Goal: Information Seeking & Learning: Understand process/instructions

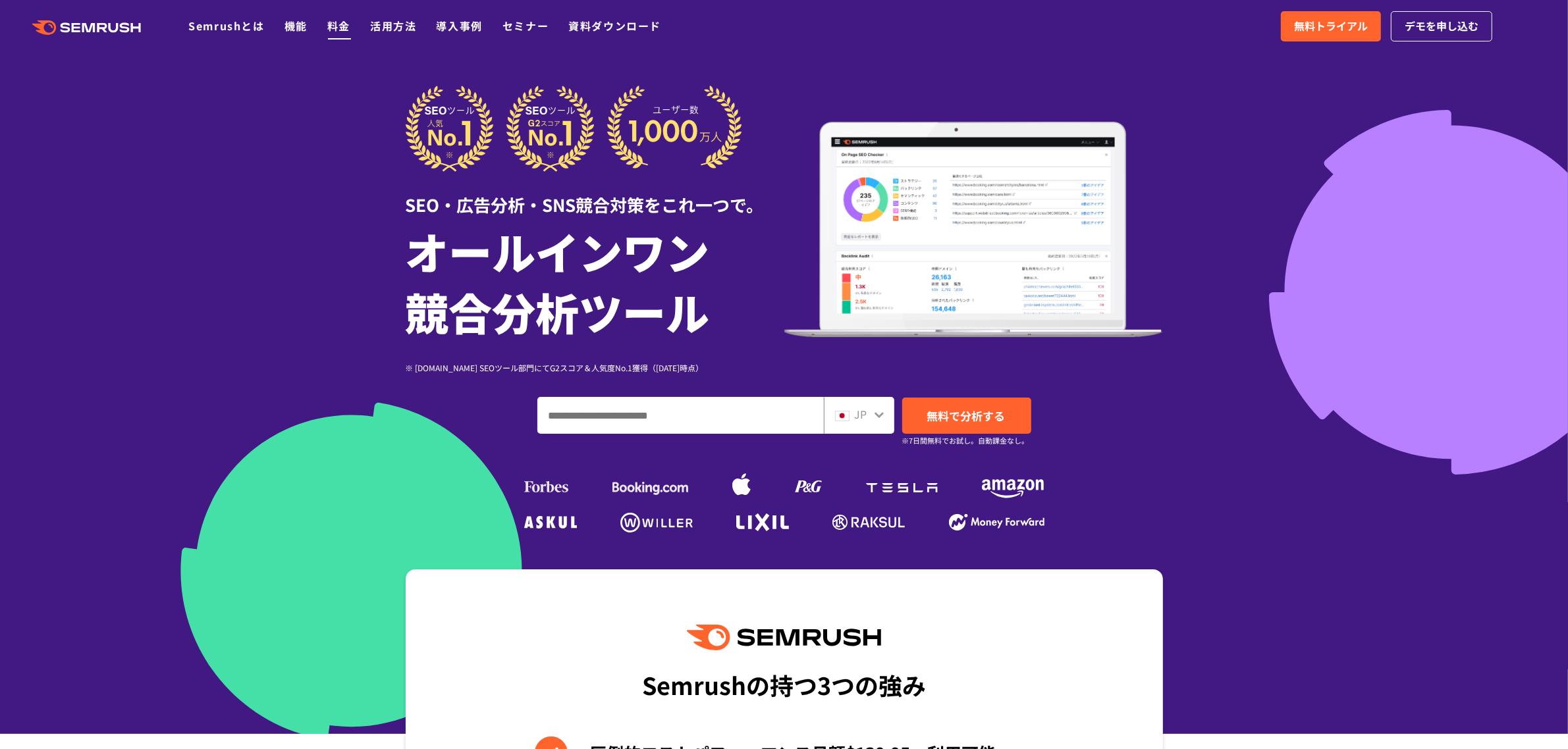
click at [339, 24] on link "料金" at bounding box center [339, 25] width 23 height 16
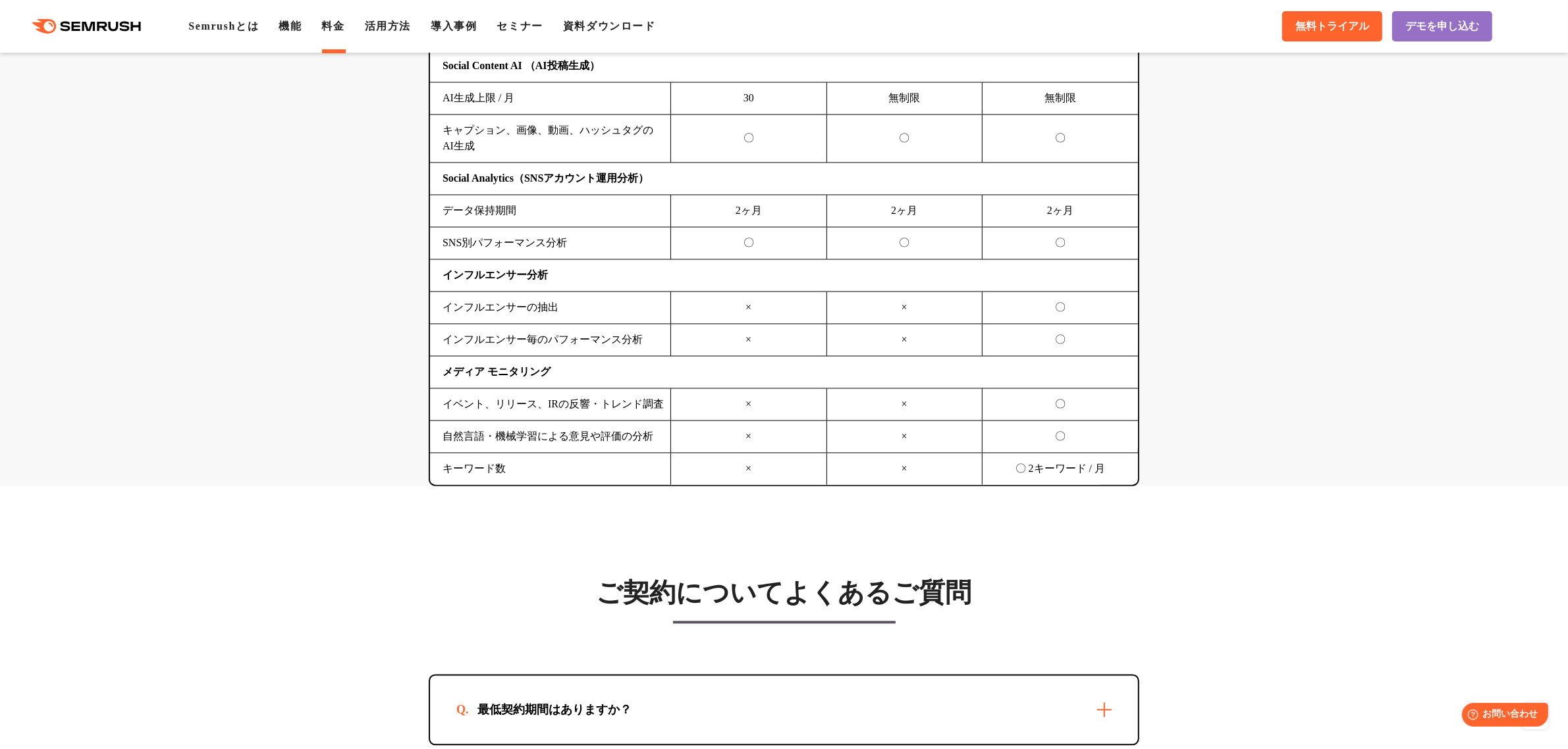
scroll to position [3784, 0]
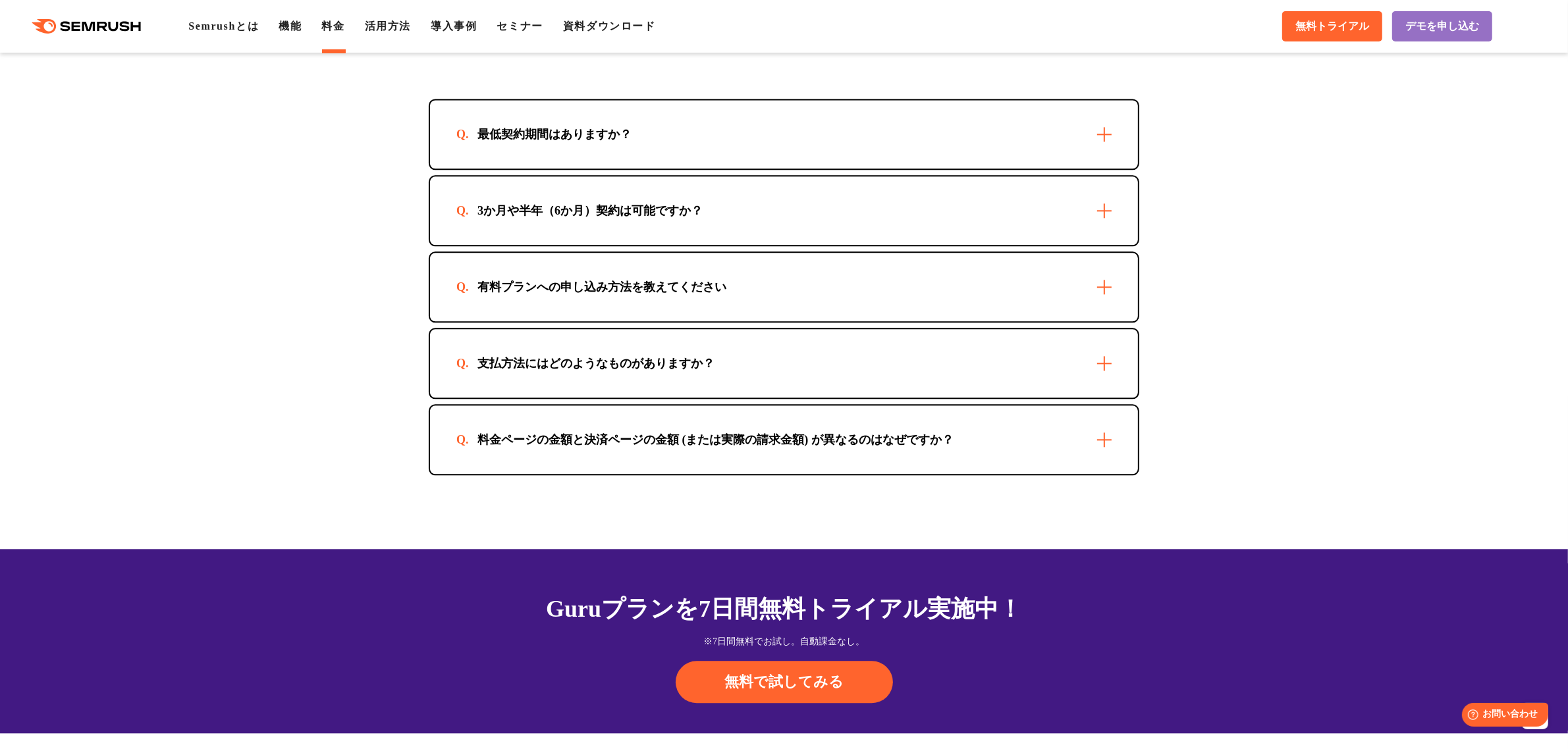
click at [511, 362] on div "支払方法にはどのようなものがありますか？" at bounding box center [784, 363] width 708 height 68
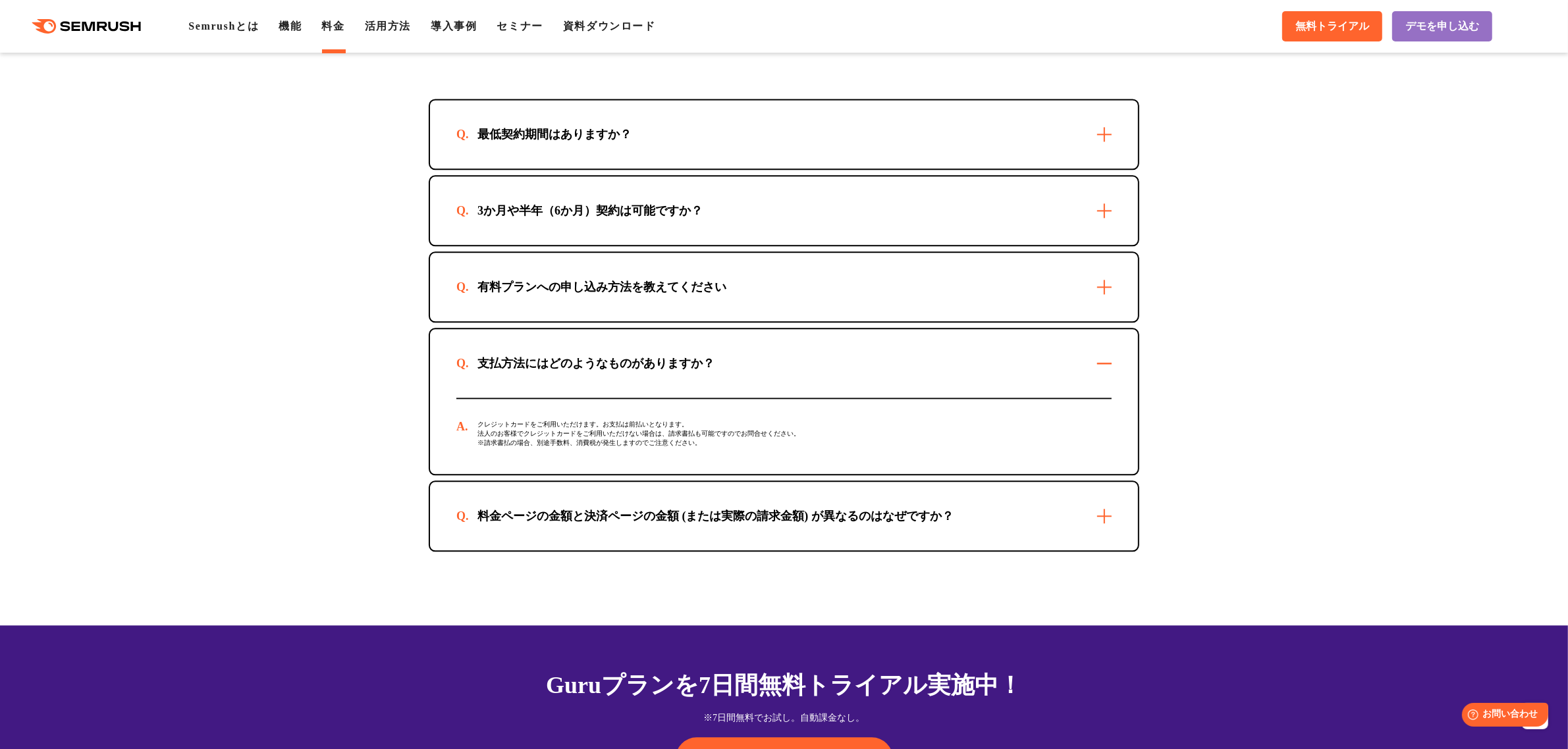
click at [511, 362] on div "支払方法にはどのようなものがありますか？" at bounding box center [784, 363] width 708 height 68
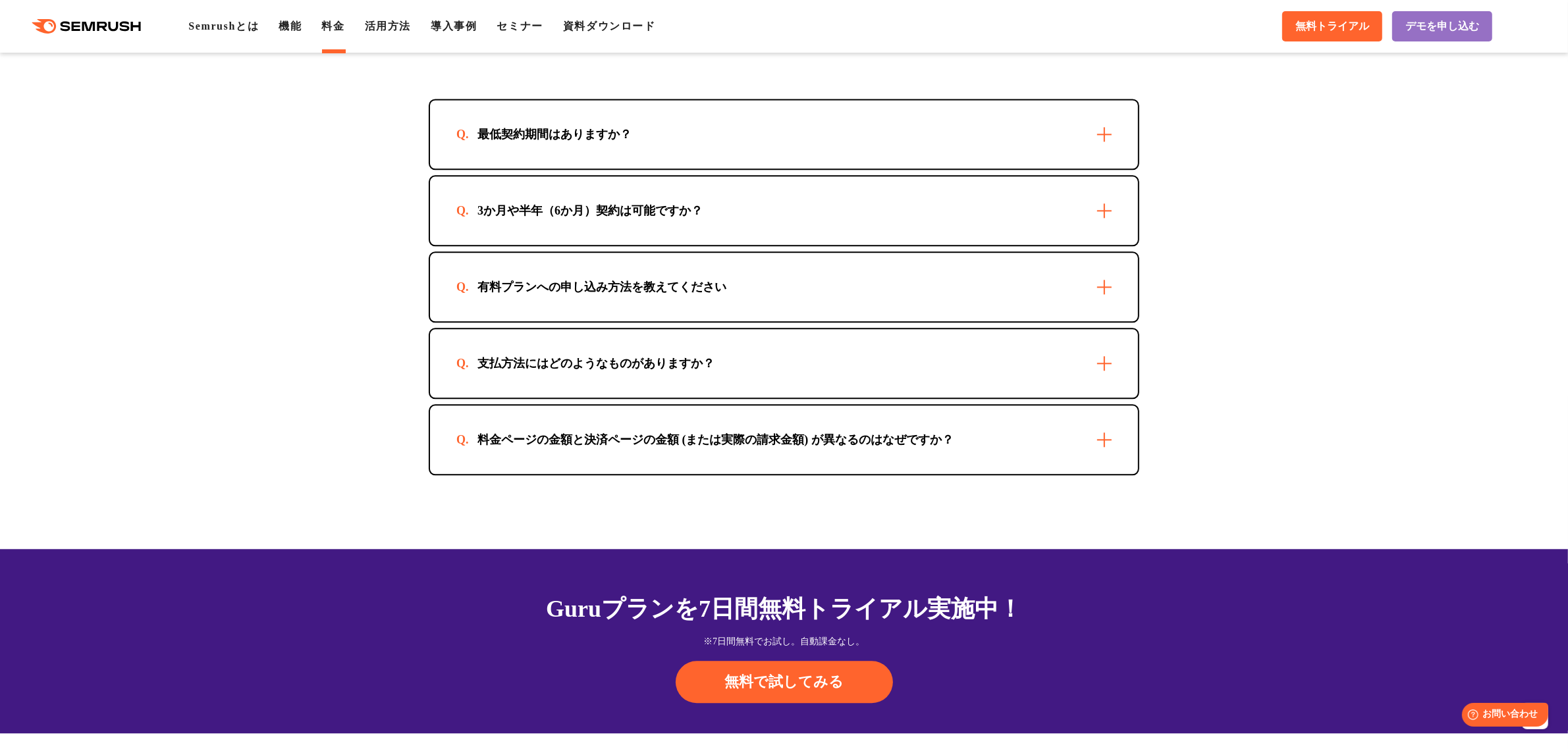
click at [513, 321] on div "有料プランへの申し込み方法を教えてください" at bounding box center [784, 287] width 708 height 68
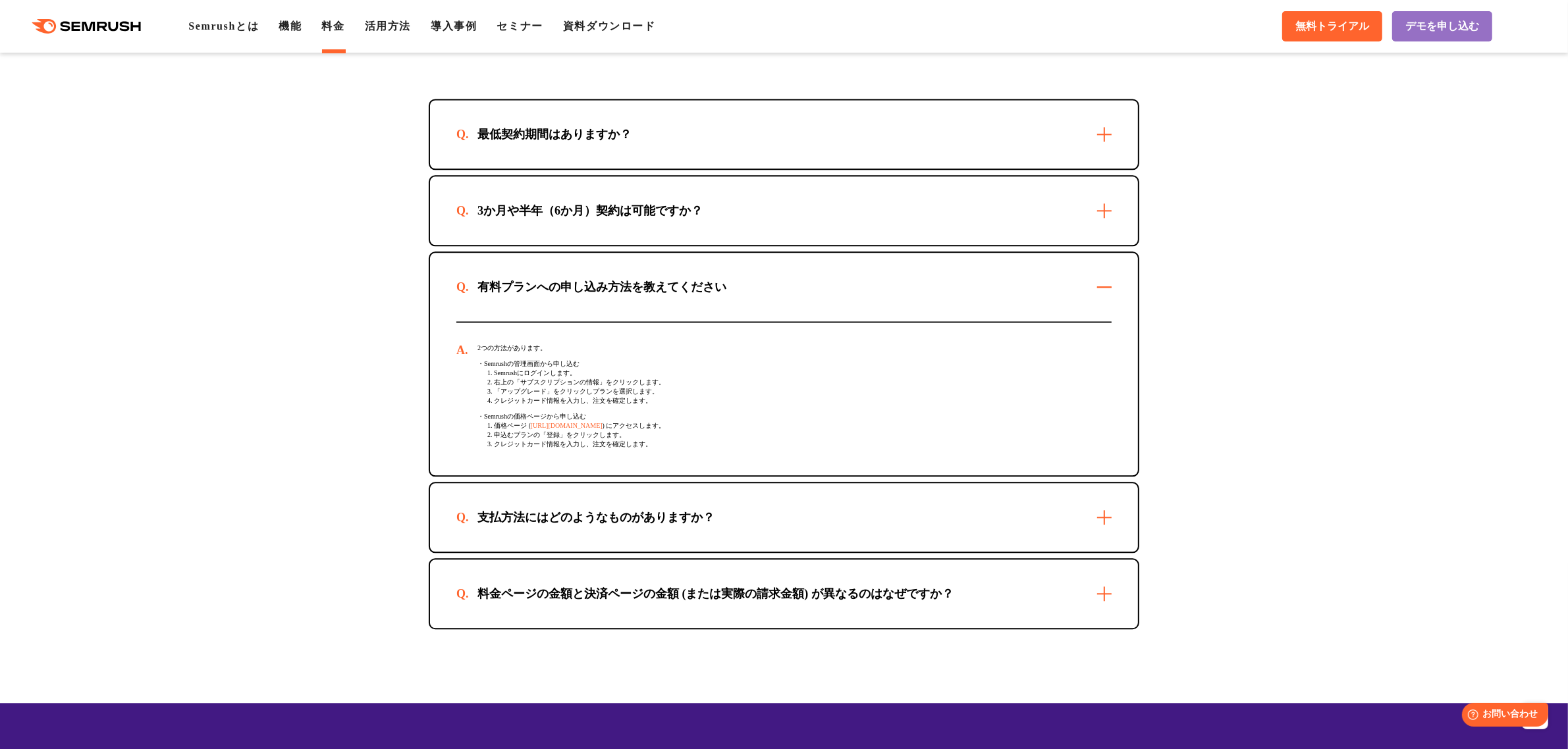
click at [515, 295] on div "有料プランへの申し込み方法を教えてください" at bounding box center [601, 287] width 291 height 16
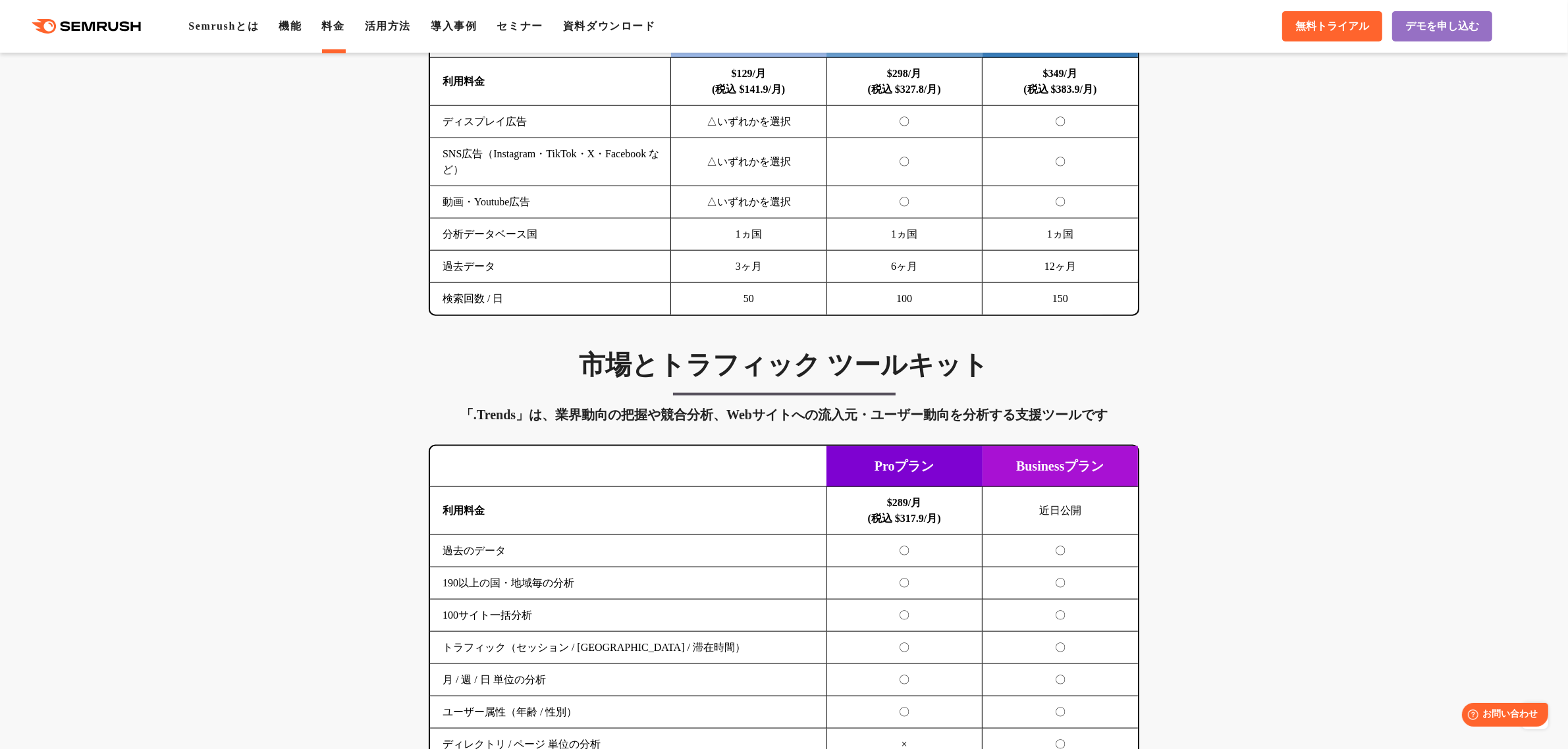
scroll to position [1645, 0]
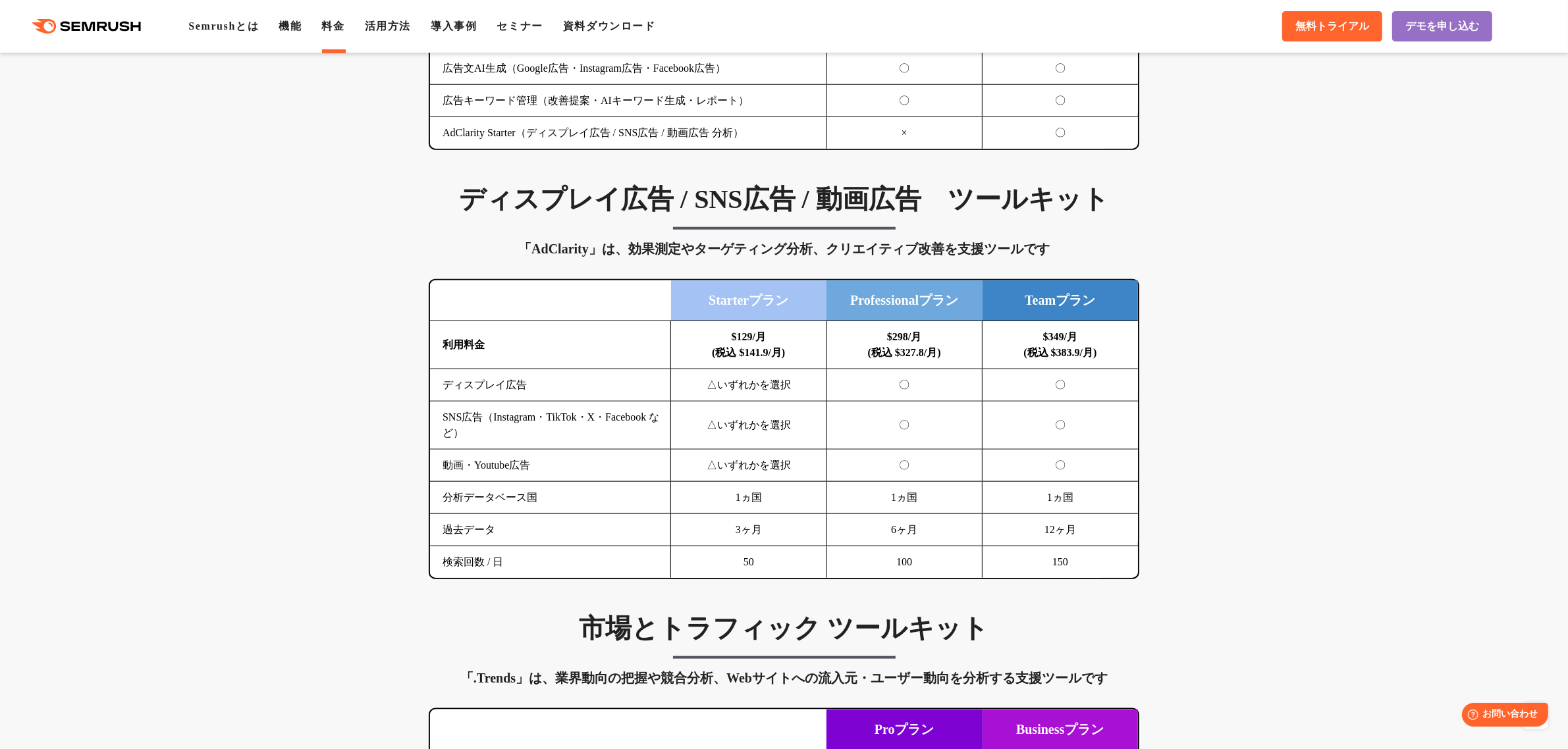
click at [371, 23] on ul "Semrushとは 機能 料金 活用方法 導入事例 セミナー 資料ダウンロード" at bounding box center [432, 26] width 487 height 16
drag, startPoint x: 423, startPoint y: 41, endPoint x: 408, endPoint y: 31, distance: 18.0
click at [423, 40] on div ".cls {fill: #FF642D;} .cls {fill: #FF642D;} Semrushとは 機能 料金 活用方法 導入事例 セミナー 資料ダウ…" at bounding box center [784, 26] width 1568 height 40
click at [408, 31] on link "活用方法" at bounding box center [388, 26] width 46 height 11
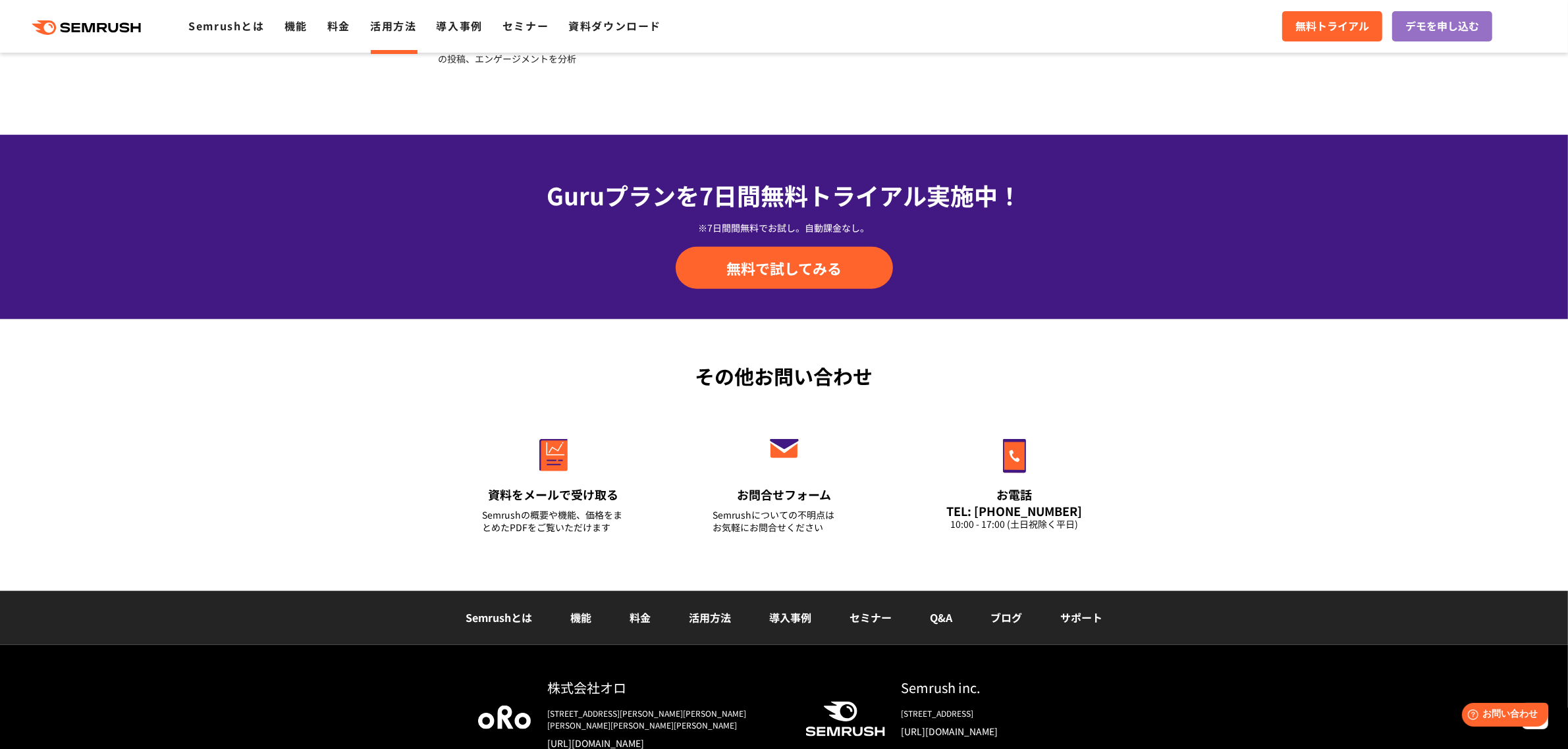
scroll to position [1724, 0]
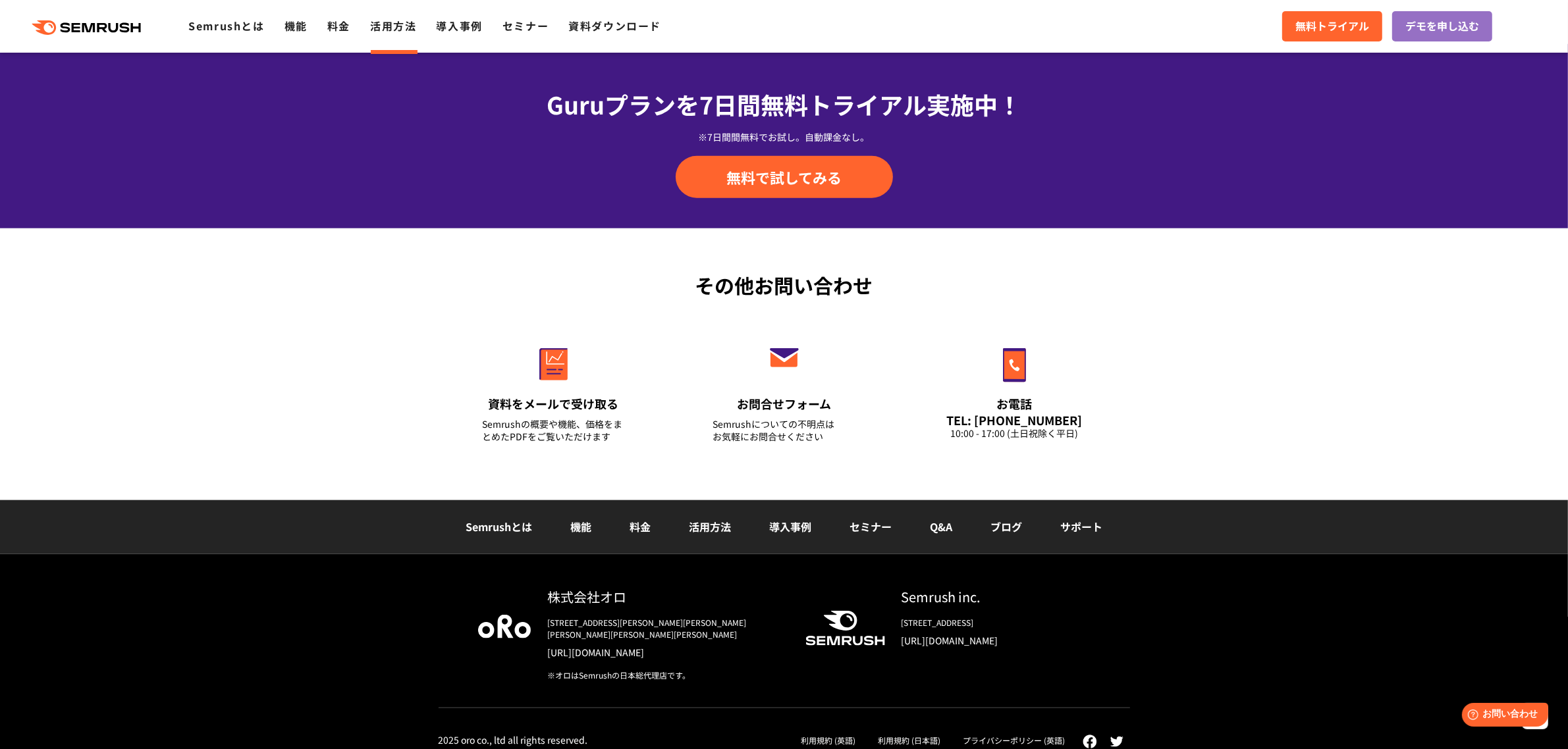
click at [1255, 370] on div "その他お問い合わせ 資料をメールで受け取る Semrushの概要や機能、価格をまとめたPDFをご覧いただけます お問合せフォーム Semrushについての不明…" at bounding box center [784, 364] width 1568 height 272
click at [570, 408] on div "資料をメールで受け取る" at bounding box center [554, 404] width 142 height 17
